Goal: Transaction & Acquisition: Obtain resource

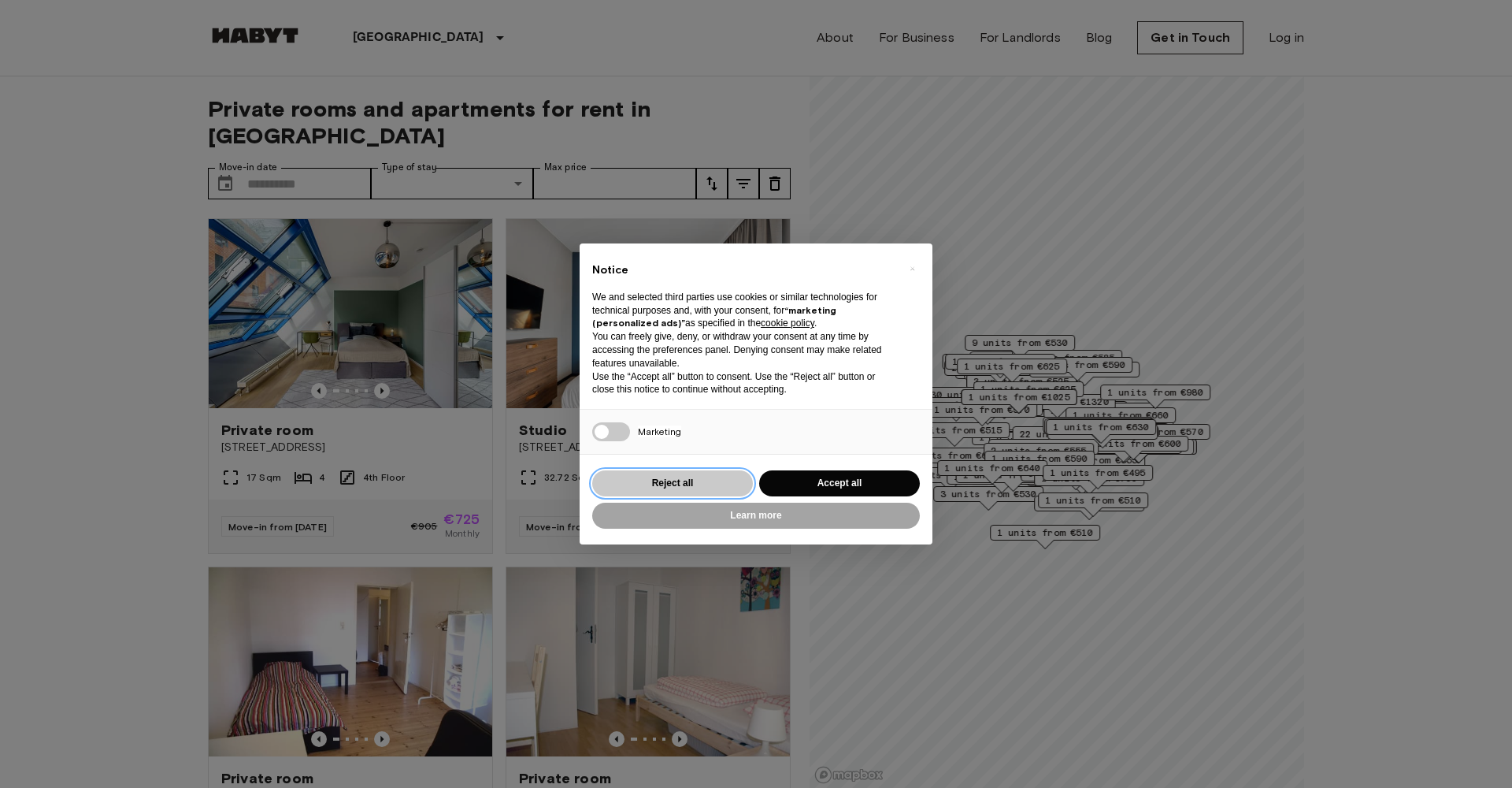
click at [738, 483] on button "Reject all" at bounding box center [672, 482] width 161 height 26
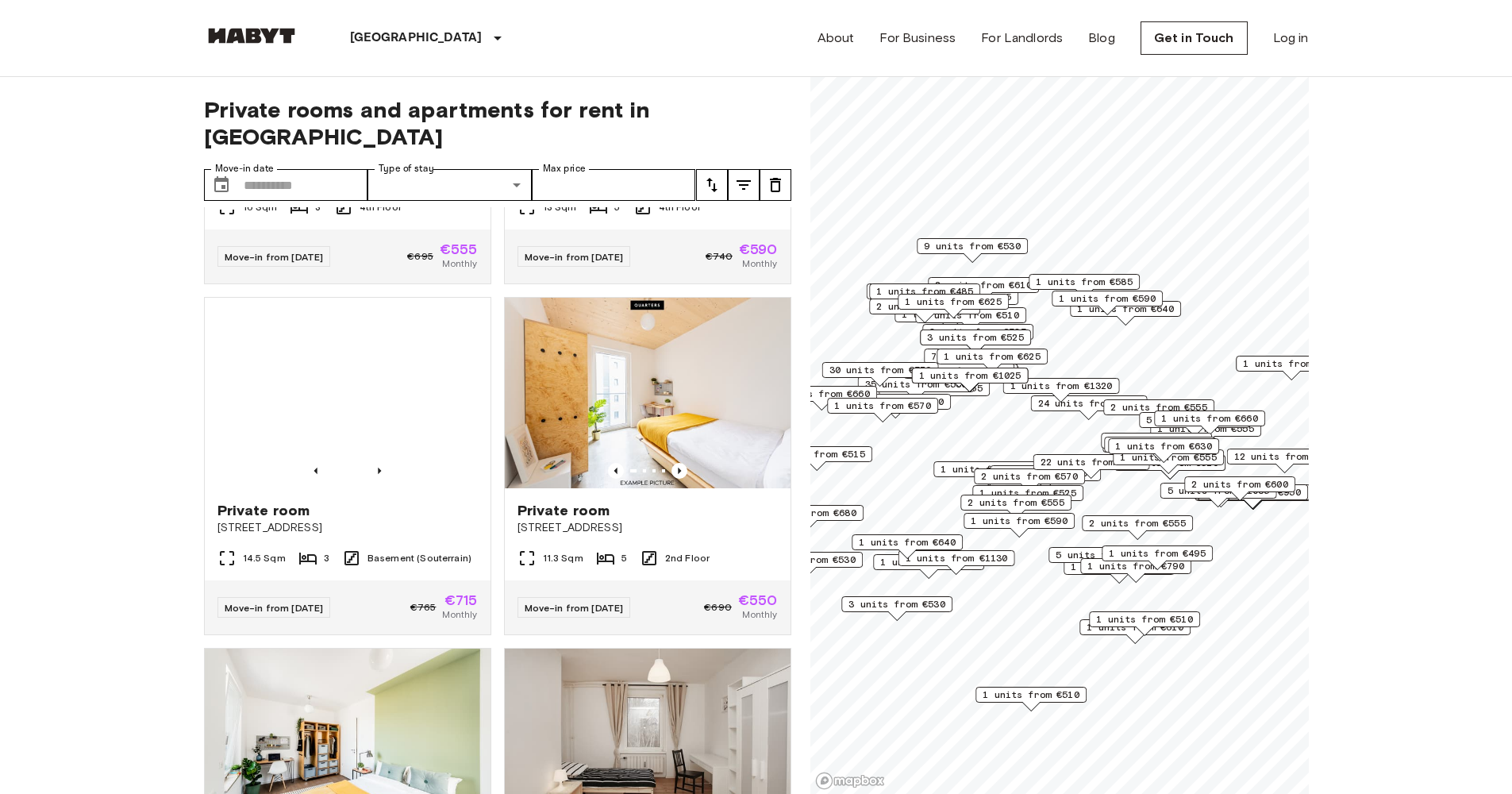
scroll to position [9771, 0]
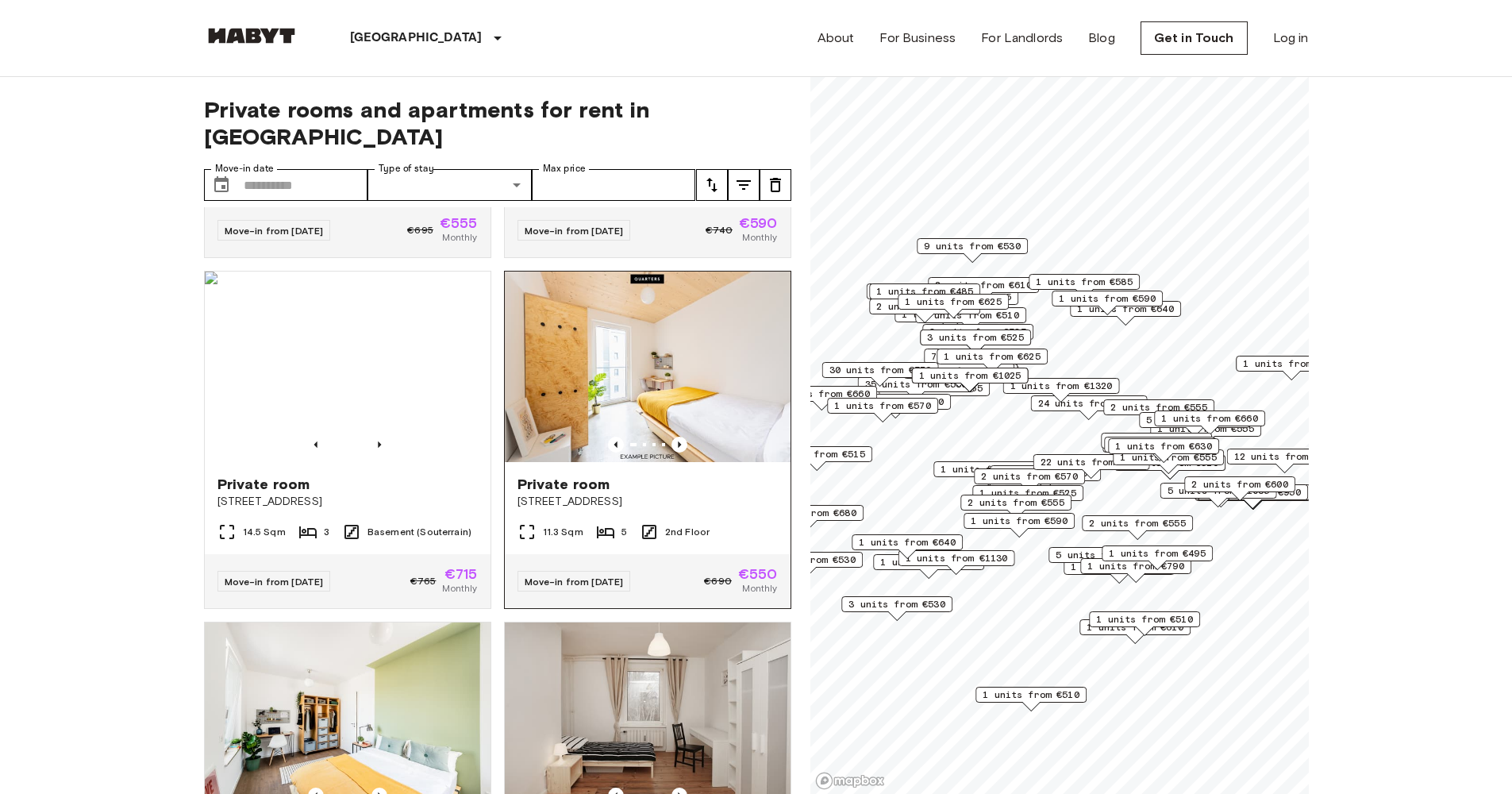
click at [696, 462] on img at bounding box center [647, 366] width 285 height 191
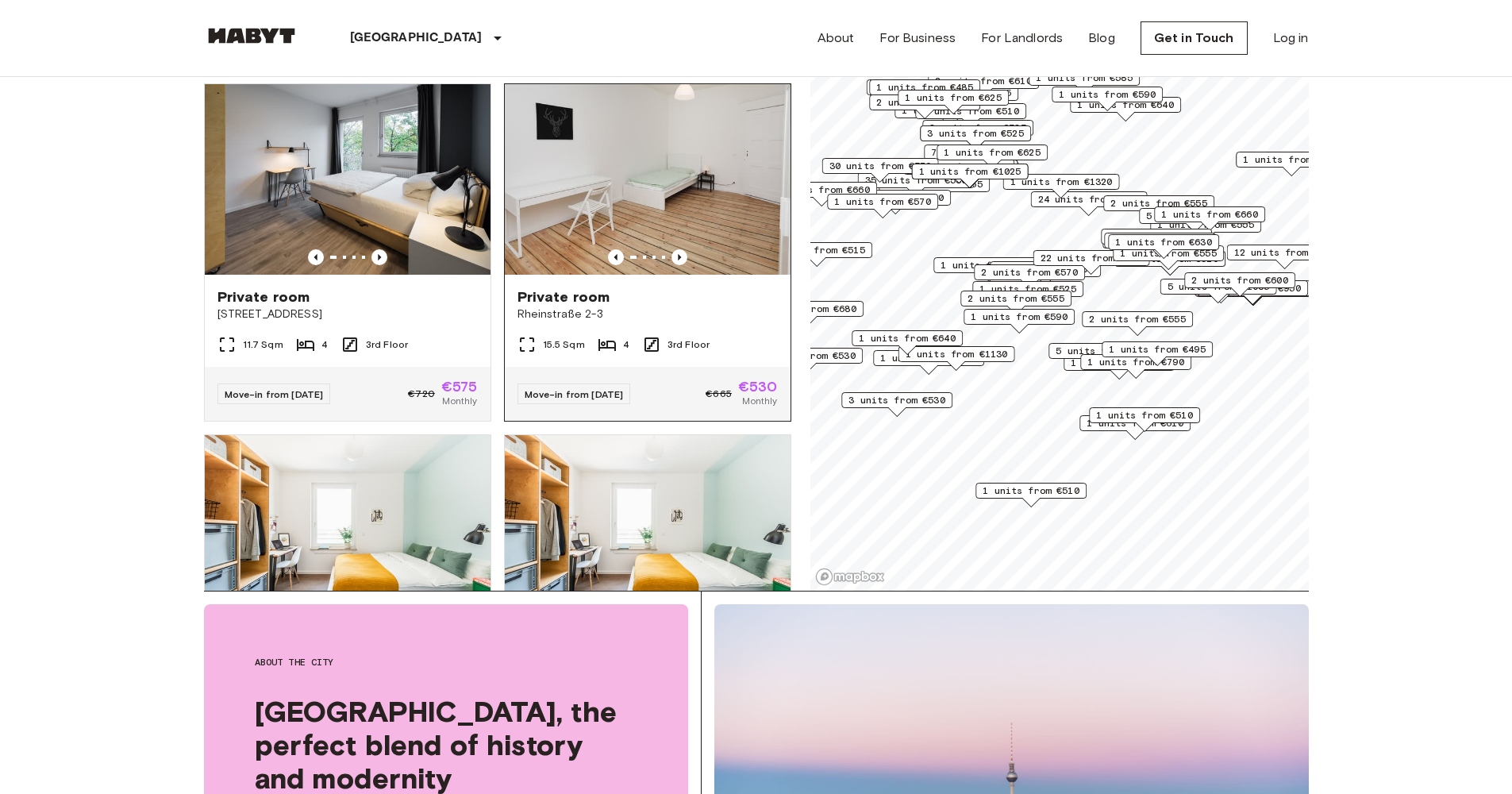
scroll to position [10584, 0]
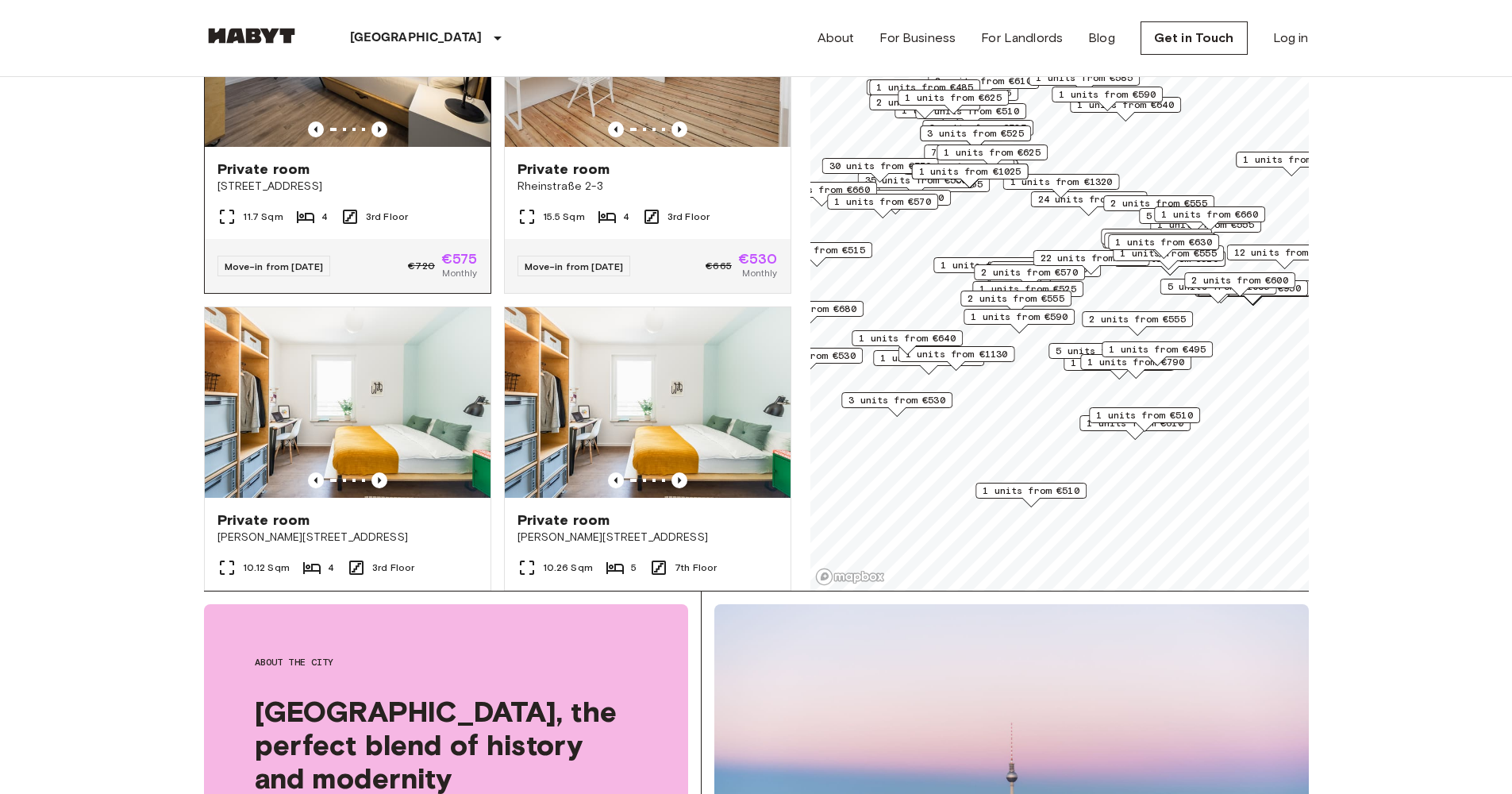
click at [420, 239] on div "11.7 Sqm 4 3rd Floor" at bounding box center [347, 222] width 285 height 31
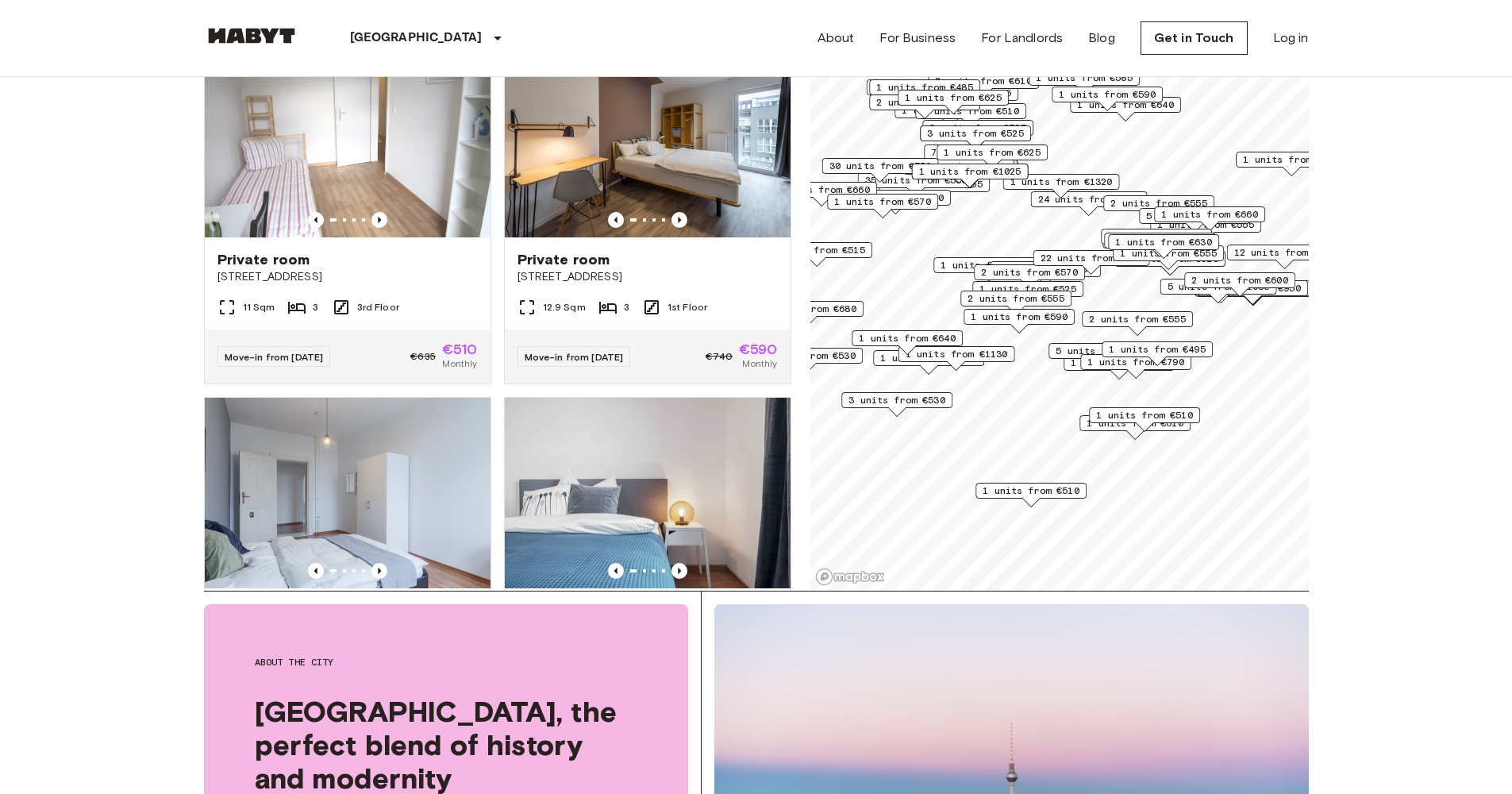
scroll to position [14138, 0]
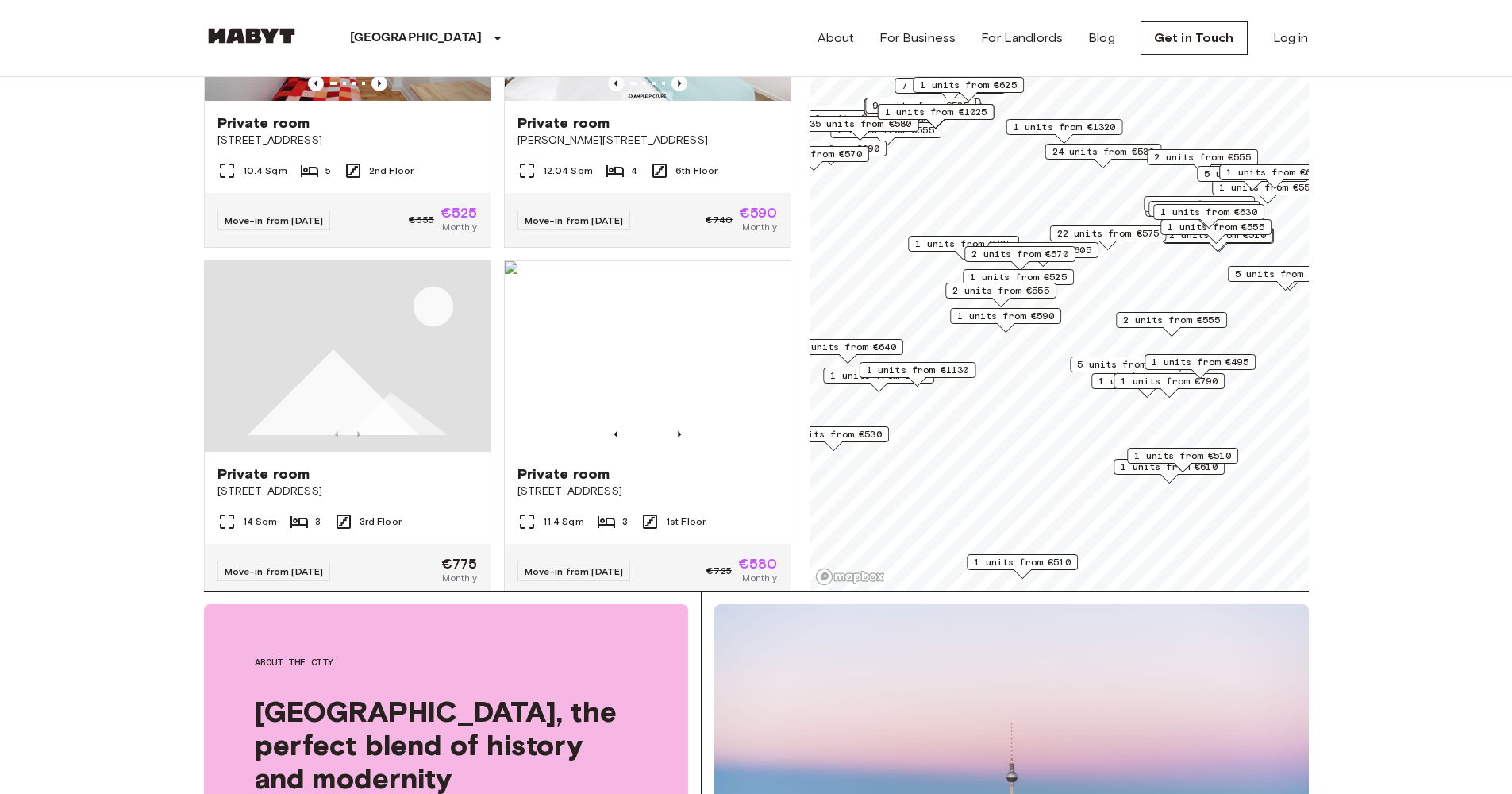
click at [1198, 356] on span "1 units from €495" at bounding box center [1200, 362] width 96 height 14
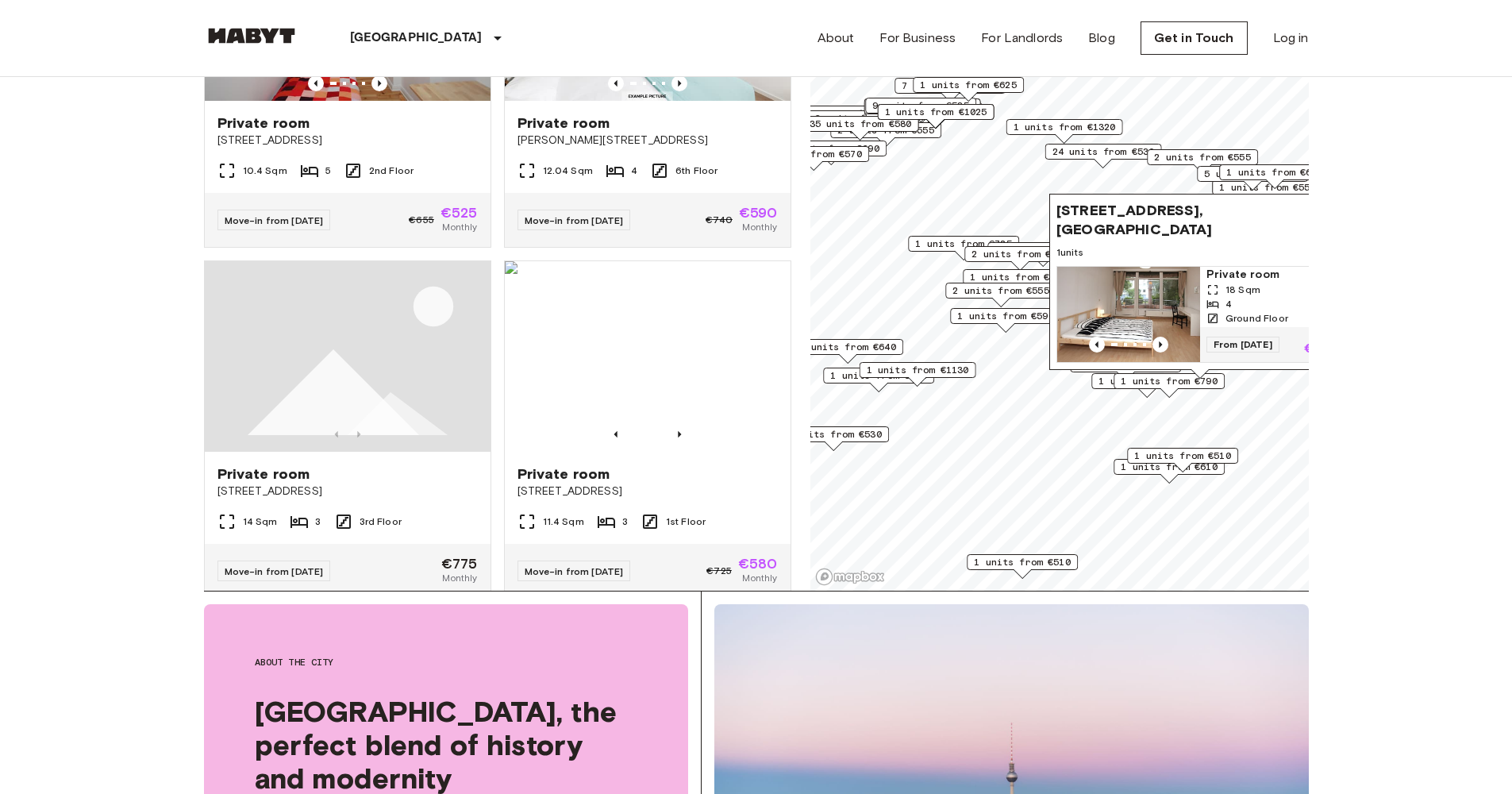
click at [1167, 200] on span "[STREET_ADDRESS], [GEOGRAPHIC_DATA]" at bounding box center [1185, 219] width 256 height 38
click at [1254, 266] on span "Private room" at bounding box center [1271, 274] width 130 height 16
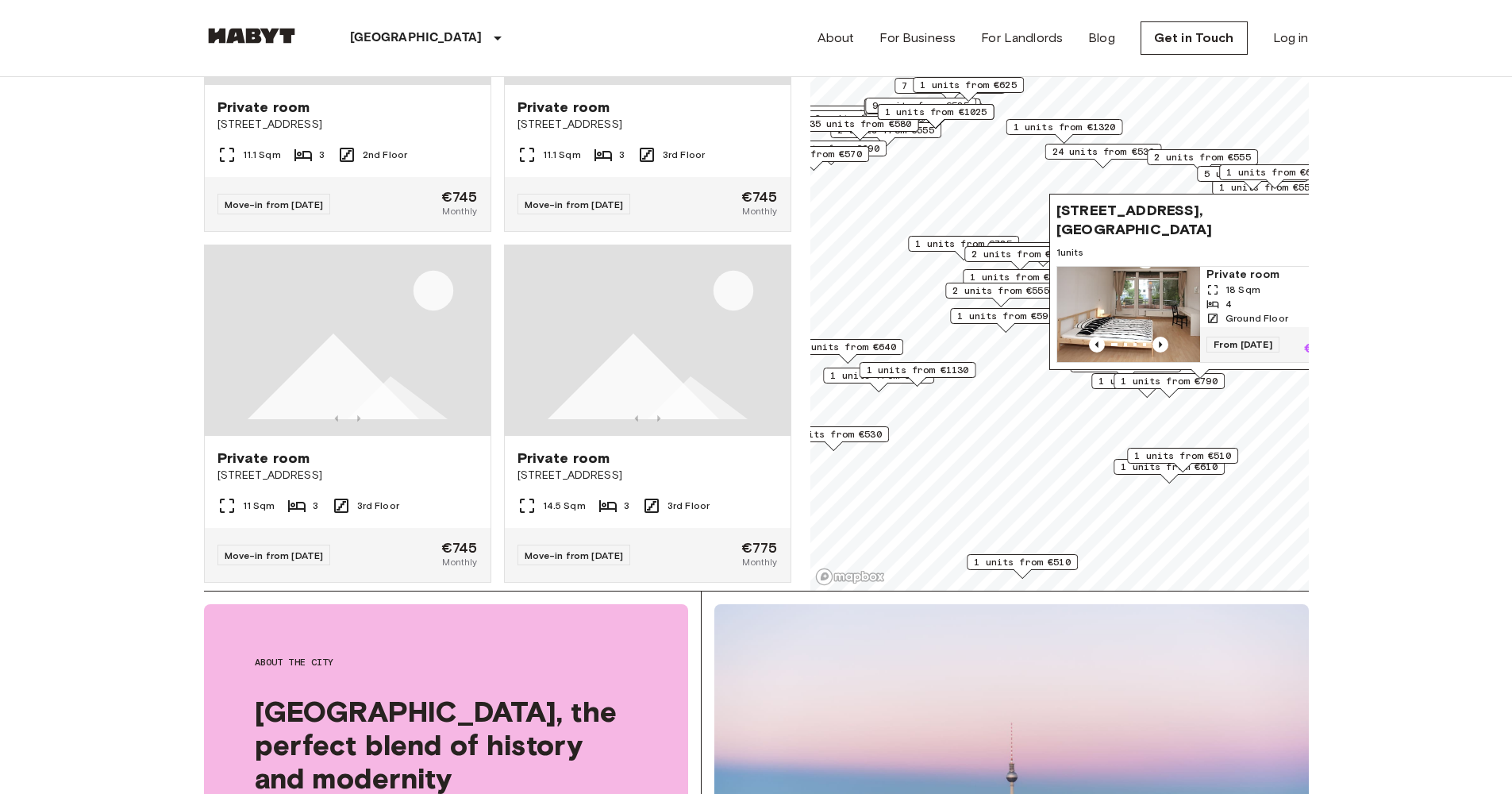
scroll to position [18544, 0]
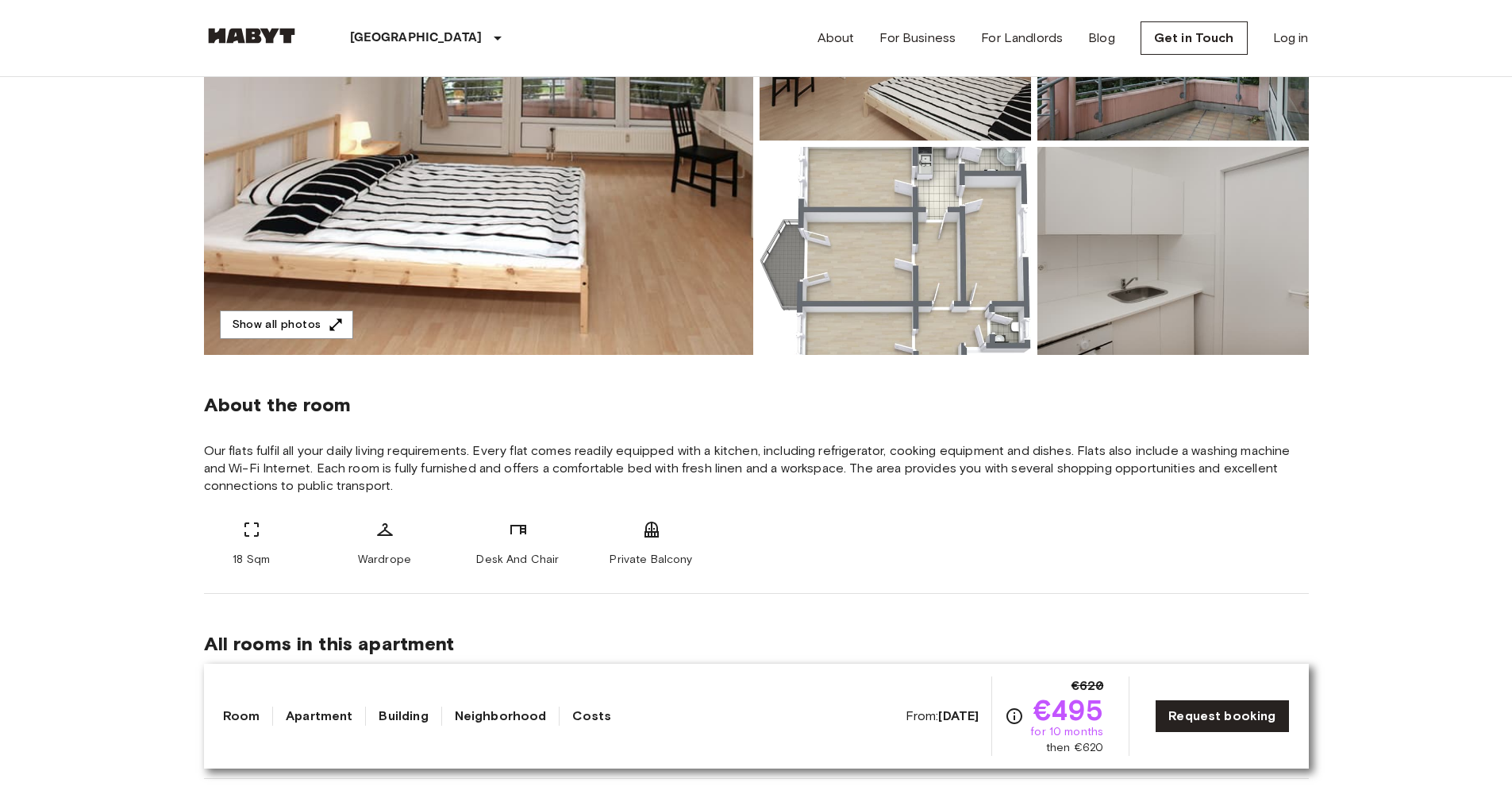
scroll to position [417, 0]
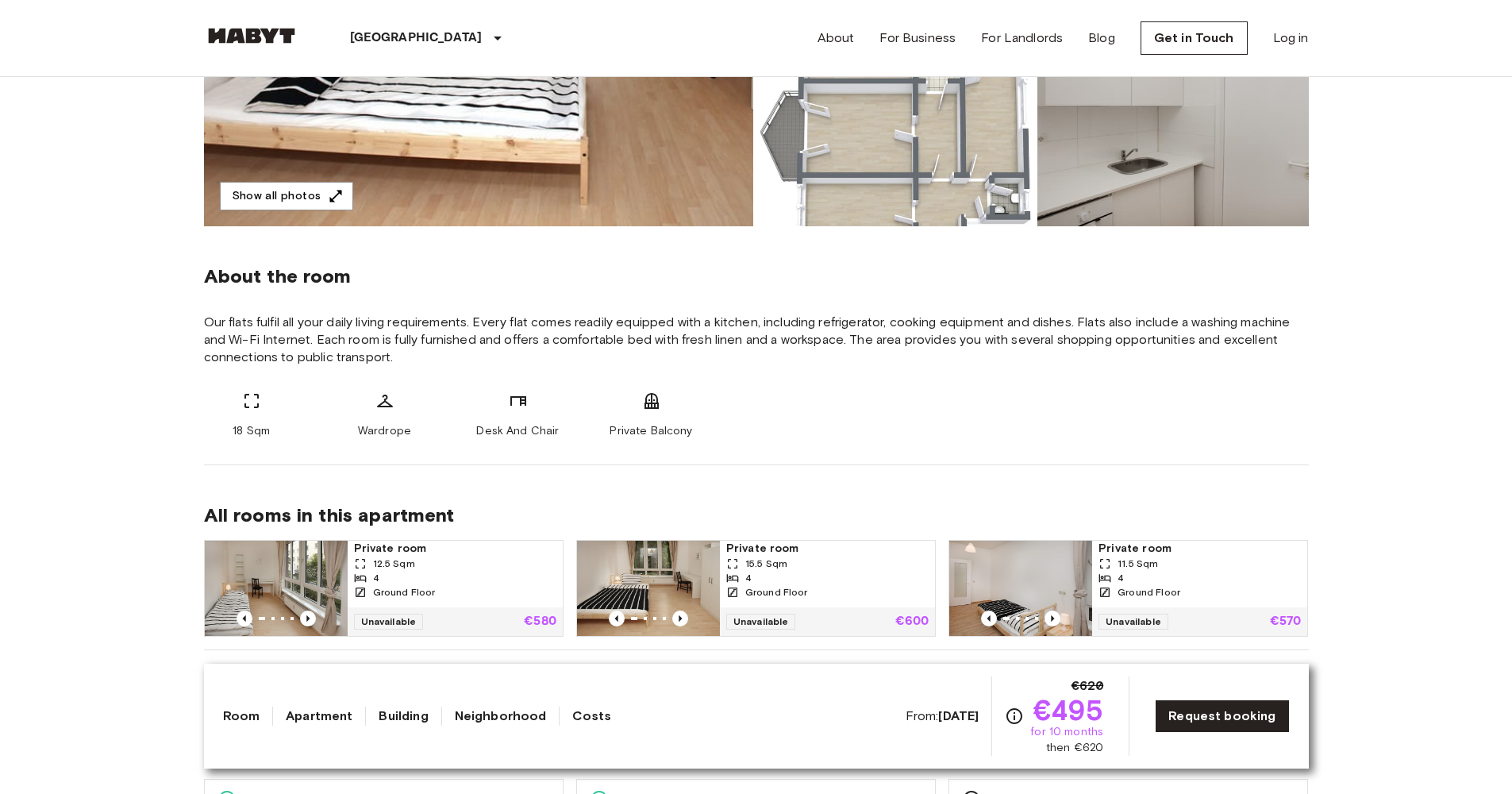
click at [598, 715] on link "Costs" at bounding box center [592, 716] width 39 height 19
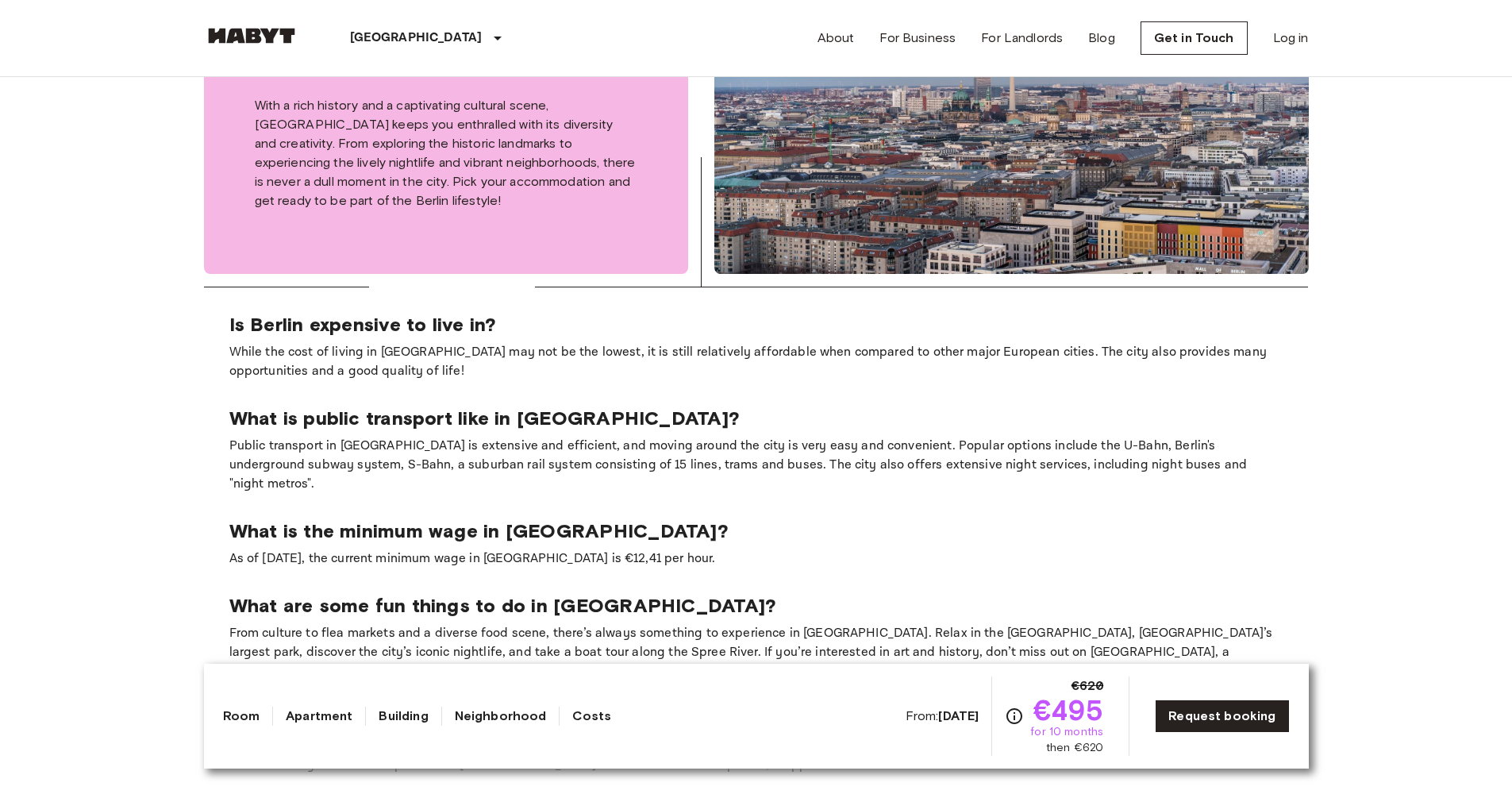
scroll to position [1925, 0]
